Goal: Complete application form: Complete application form

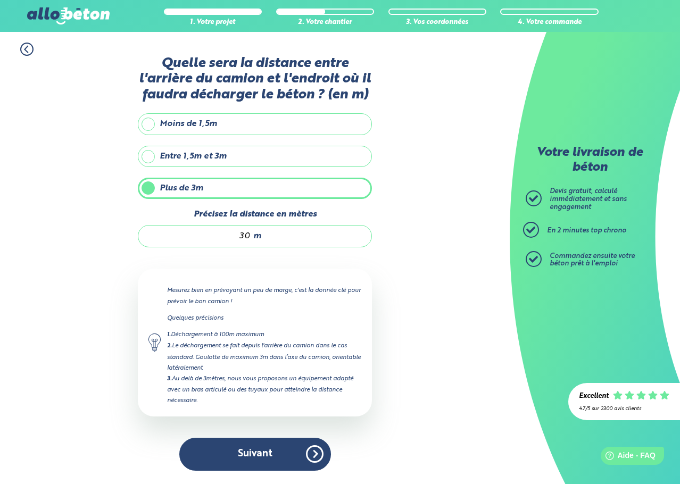
click at [302, 446] on button "Suivant" at bounding box center [255, 454] width 152 height 32
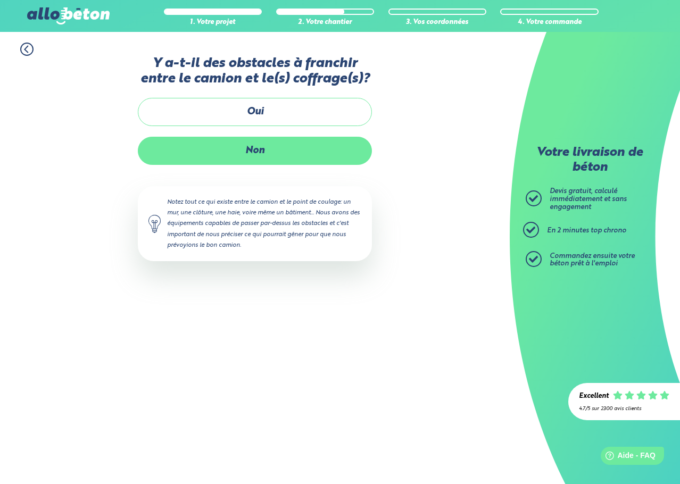
click at [300, 144] on label "Non" at bounding box center [255, 151] width 234 height 28
click at [0, 0] on input "Non" at bounding box center [0, 0] width 0 height 0
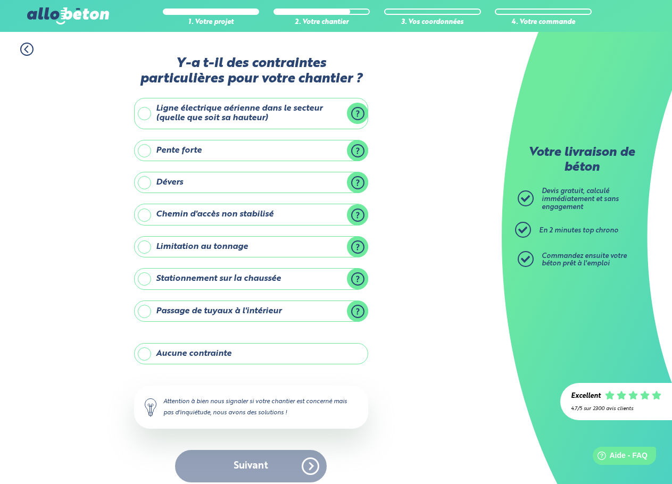
click at [282, 122] on label "Ligne électrique aérienne dans le secteur (quelle que soit sa hauteur)" at bounding box center [251, 113] width 234 height 31
click at [0, 0] on input "Ligne électrique aérienne dans le secteur (quelle que soit sa hauteur)" at bounding box center [0, 0] width 0 height 0
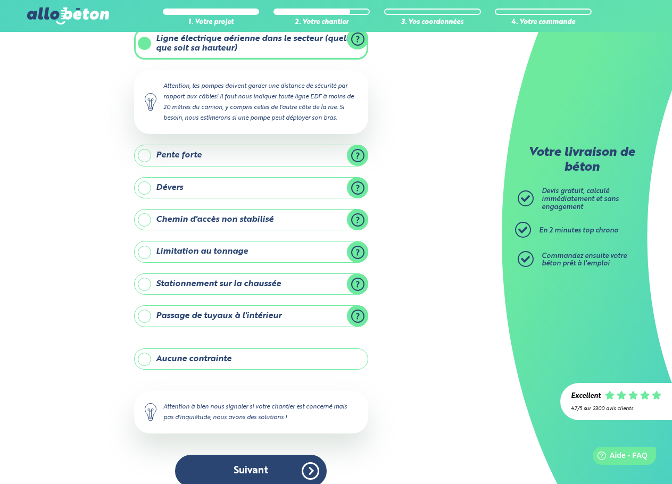
scroll to position [83, 0]
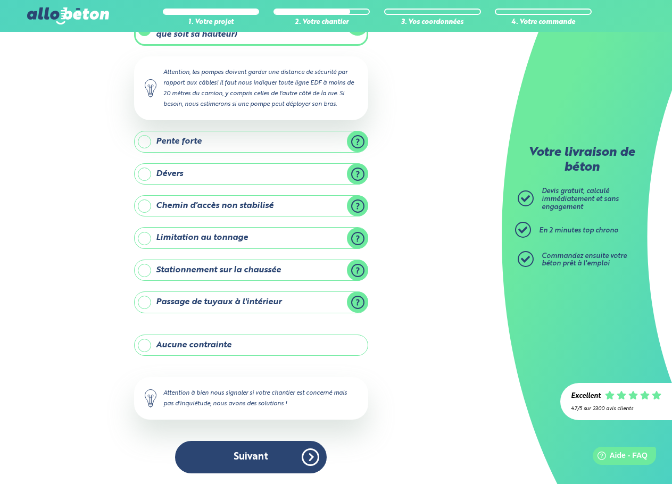
click at [272, 277] on label "Stationnement sur la chaussée" at bounding box center [251, 269] width 234 height 21
click at [0, 0] on input "Stationnement sur la chaussée" at bounding box center [0, 0] width 0 height 0
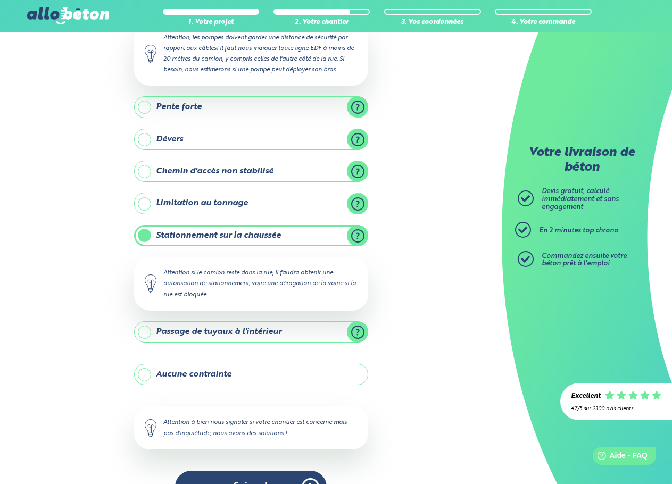
scroll to position [137, 0]
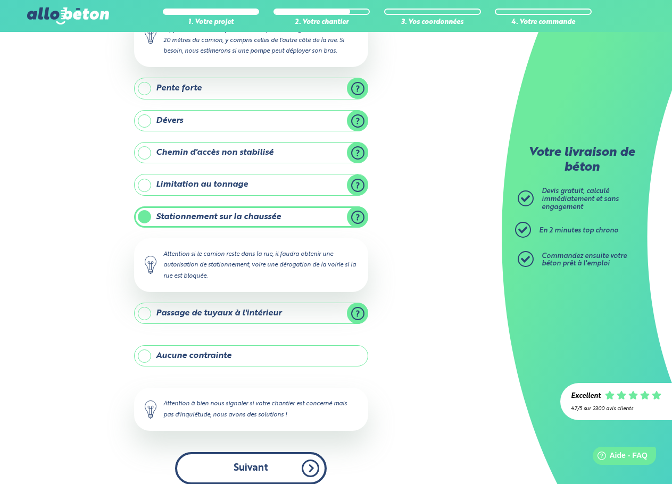
click at [299, 455] on button "Suivant" at bounding box center [251, 468] width 152 height 32
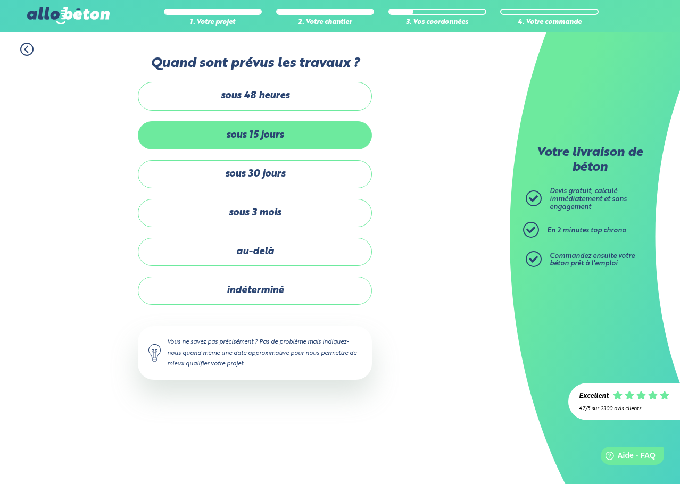
click at [310, 145] on label "sous 15 jours" at bounding box center [255, 135] width 234 height 28
click at [0, 0] on input "sous 15 jours" at bounding box center [0, 0] width 0 height 0
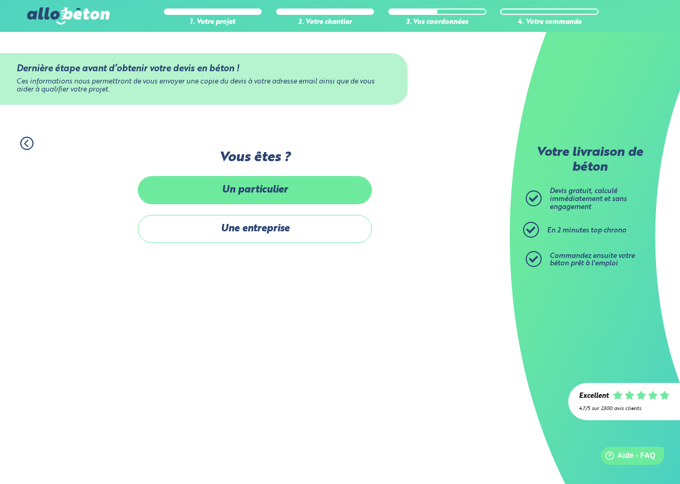
click at [294, 201] on label "Un particulier" at bounding box center [255, 190] width 234 height 28
click at [0, 0] on input "Un particulier" at bounding box center [0, 0] width 0 height 0
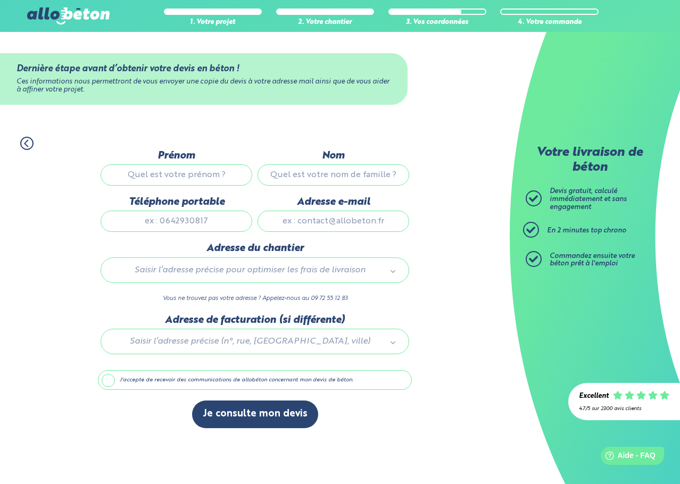
click at [210, 173] on input "Prénom" at bounding box center [176, 174] width 152 height 21
type input "LY"
type input "Shyis"
type input "0153482749"
type input "[EMAIL_ADDRESS][DOMAIN_NAME]"
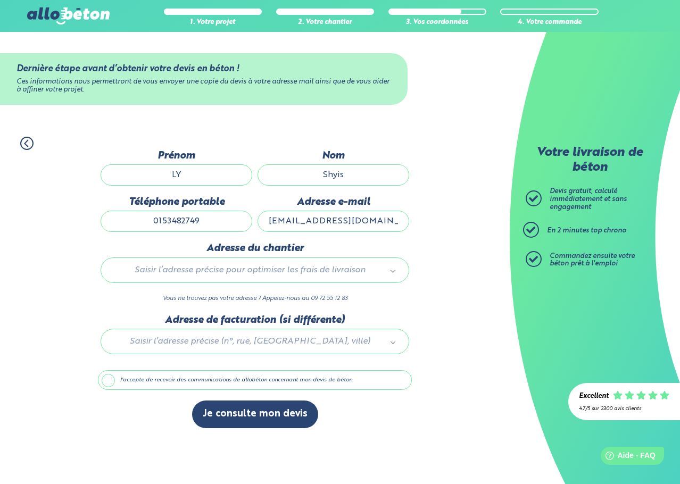
type input "[STREET_ADDRESS][PERSON_NAME]"
click at [227, 179] on input "LY" at bounding box center [176, 174] width 152 height 21
type input "[PERSON_NAME]"
type input "LY"
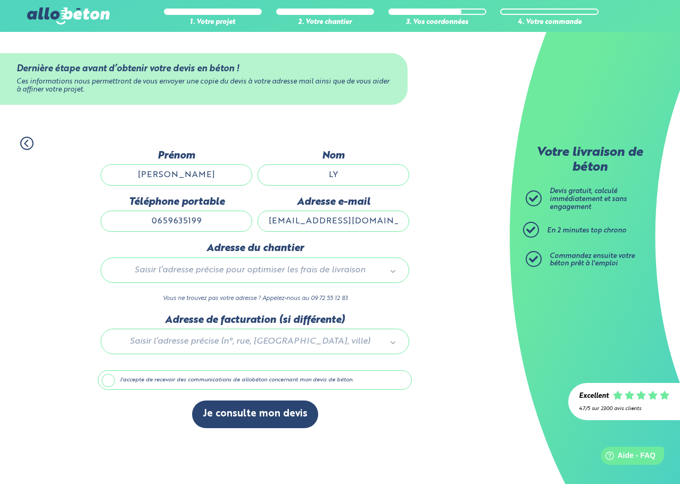
type input "0659635199"
type input "[EMAIL_ADDRESS][DOMAIN_NAME]"
drag, startPoint x: 236, startPoint y: 287, endPoint x: 245, endPoint y: 277, distance: 13.6
click at [236, 287] on div "Adresse du chantier Saisir l’adresse précise pour optimiser les frais de livrai…" at bounding box center [255, 277] width 314 height 71
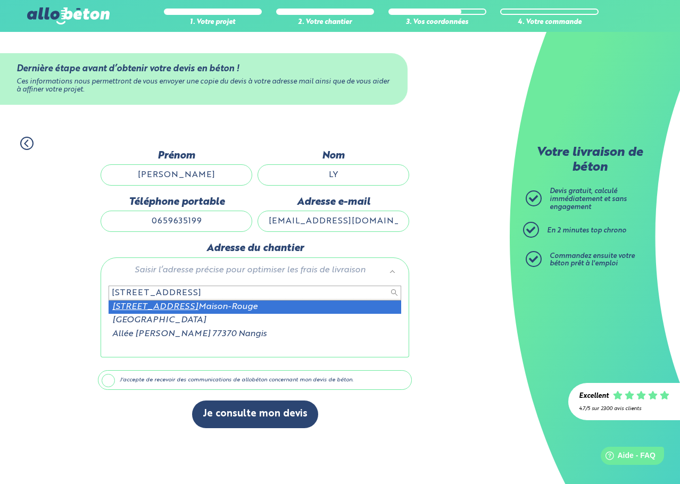
type input "[STREET_ADDRESS]"
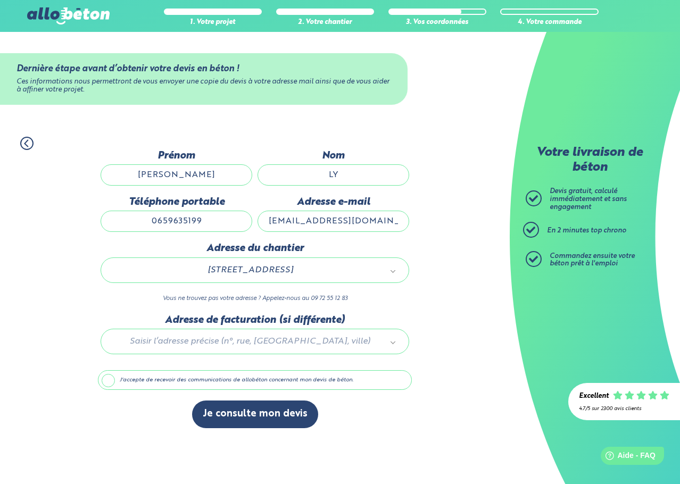
click at [252, 349] on div at bounding box center [255, 339] width 314 height 51
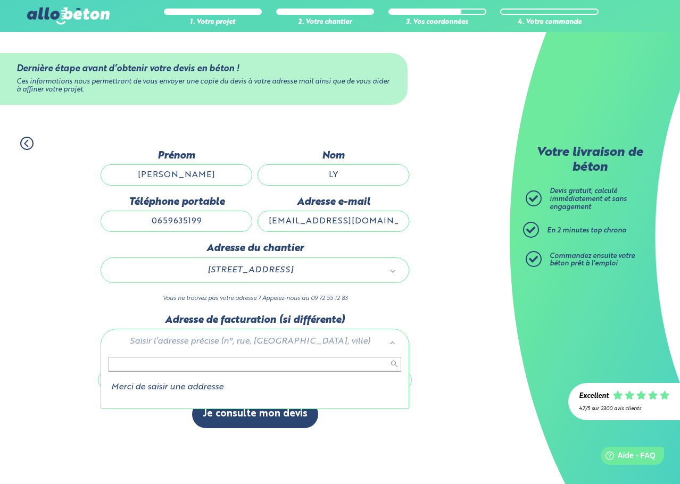
click at [215, 391] on li "Merci de saisir une addresse" at bounding box center [254, 387] width 292 height 10
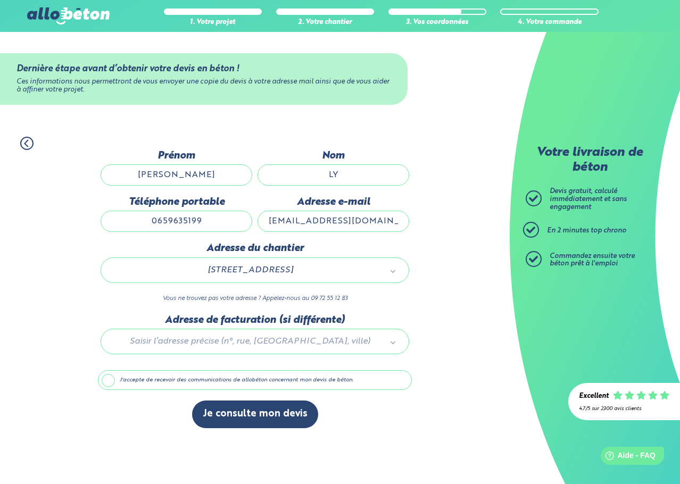
click at [205, 382] on label "J'accepte de recevoir des communications de allobéton concernant mon devis de b…" at bounding box center [255, 380] width 314 height 20
click at [0, 0] on input "J'accepte de recevoir des communications de allobéton concernant mon devis de b…" at bounding box center [0, 0] width 0 height 0
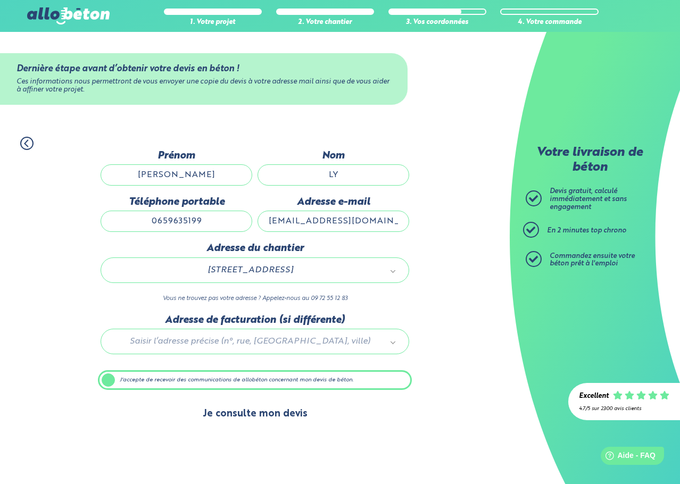
click at [272, 420] on button "Je consulte mon devis" at bounding box center [255, 413] width 126 height 27
